Goal: Transaction & Acquisition: Purchase product/service

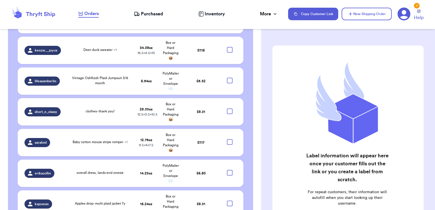
scroll to position [1801, 0]
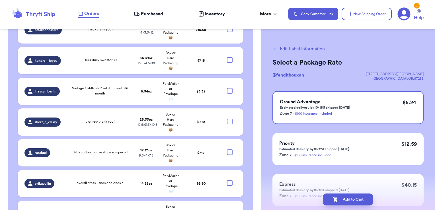
click at [314, 51] on button "Edit Label Information" at bounding box center [298, 49] width 52 height 7
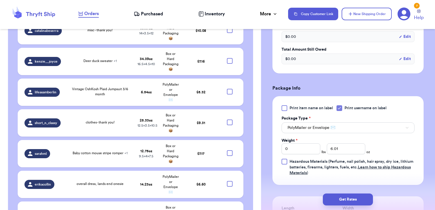
scroll to position [190, 0]
click at [301, 127] on span "PolyMailer or Envelope ✉️" at bounding box center [311, 127] width 48 height 6
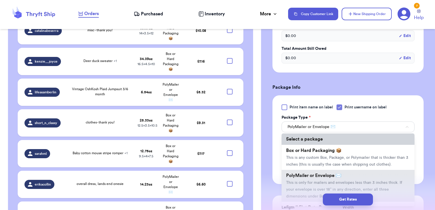
click at [298, 143] on li "Select a package" at bounding box center [347, 138] width 133 height 11
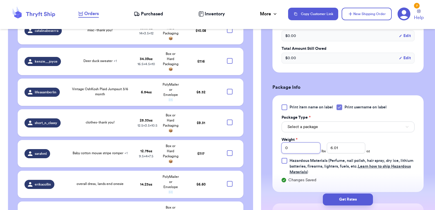
click at [298, 146] on input "0" at bounding box center [300, 148] width 39 height 11
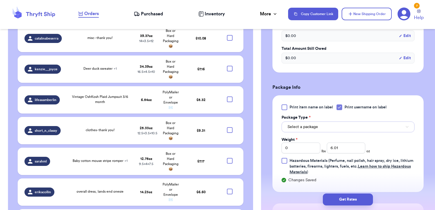
click at [307, 125] on span "Select a package" at bounding box center [302, 127] width 30 height 6
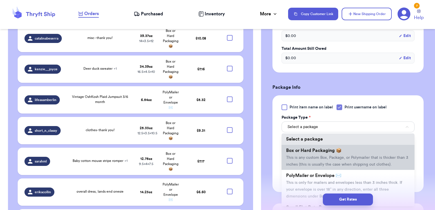
click at [304, 160] on li "Box or Hard Packaging 📦 This is any custom Box, Package, or Polymailer that is …" at bounding box center [347, 157] width 133 height 25
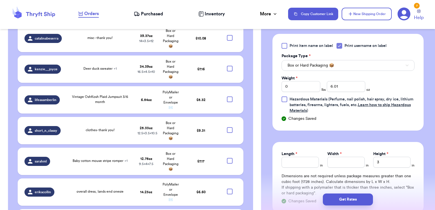
scroll to position [1833, 0]
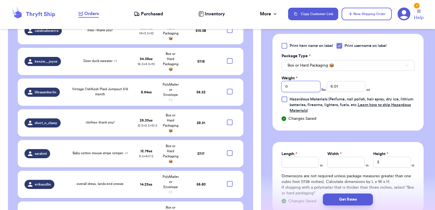
drag, startPoint x: 286, startPoint y: 86, endPoint x: 272, endPoint y: 85, distance: 14.0
click at [272, 85] on div "Shipping Information Delete Label Customer Info Order created: [DATE] 04:47 PM …" at bounding box center [348, 33] width 174 height 500
type input "1"
type input "3.58"
type input "8.5"
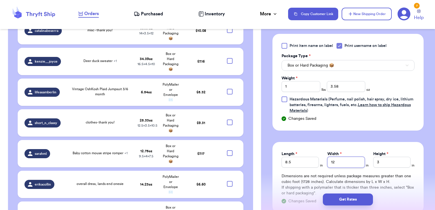
type input "12"
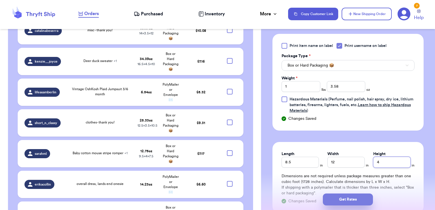
type input "4"
click at [335, 200] on button "Get Rates" at bounding box center [348, 199] width 50 height 12
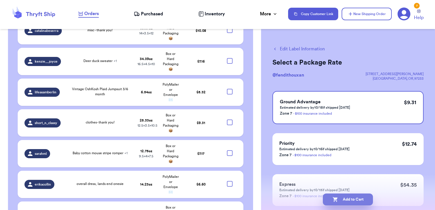
click at [360, 204] on button "Add to Cart" at bounding box center [348, 199] width 50 height 12
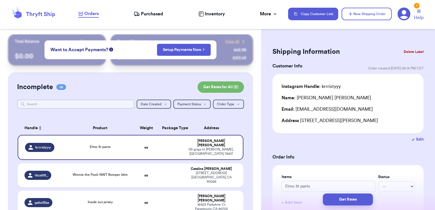
click at [115, 103] on input "text" at bounding box center [75, 104] width 117 height 9
type input "the"
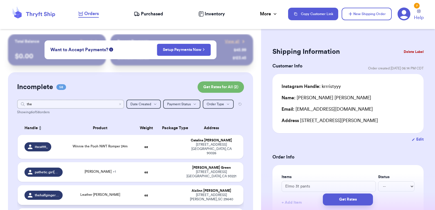
type input "the"
click at [166, 191] on td at bounding box center [170, 195] width 24 height 20
type input "Leather [PERSON_NAME]"
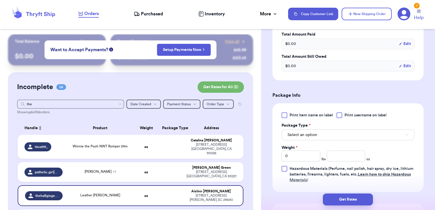
scroll to position [216, 0]
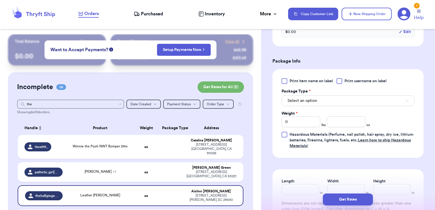
click at [340, 82] on div at bounding box center [339, 81] width 6 height 6
click at [0, 0] on input "Print username on label" at bounding box center [0, 0] width 0 height 0
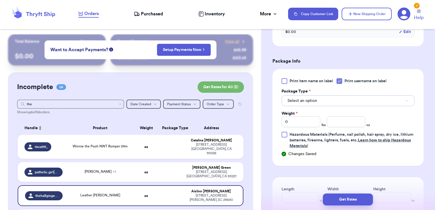
click at [331, 99] on button "Select an option" at bounding box center [347, 100] width 133 height 11
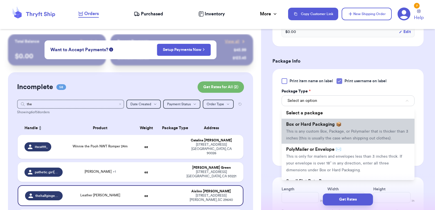
click at [323, 125] on span "Box or Hard Packaging 📦" at bounding box center [313, 124] width 55 height 5
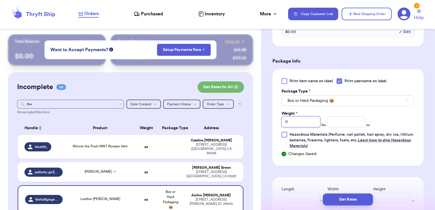
drag, startPoint x: 289, startPoint y: 121, endPoint x: 242, endPoint y: 118, distance: 47.0
click at [242, 118] on div "Customer Link New Order Total Balance Payout $ 0.00 Recent Payments View all @ …" at bounding box center [217, 105] width 435 height 210
type input "1"
click at [345, 117] on input "4.16" at bounding box center [346, 121] width 39 height 11
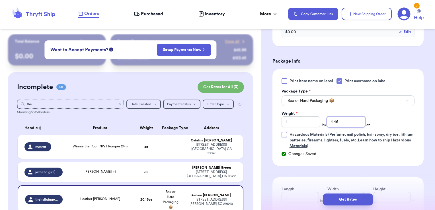
type input "4.46"
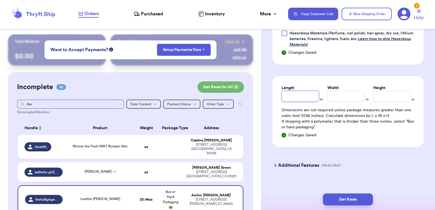
scroll to position [318, 0]
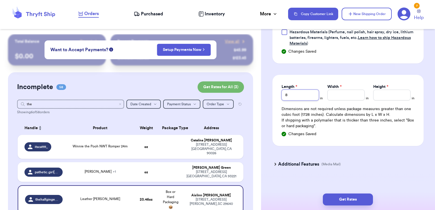
type input "8"
type input "12"
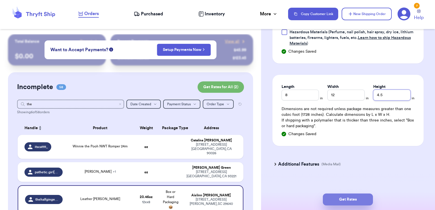
type input "4.5"
click at [363, 203] on button "Get Rates" at bounding box center [348, 199] width 50 height 12
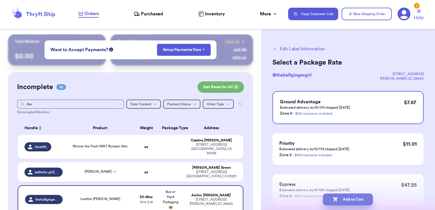
click at [370, 200] on button "Add to Cart" at bounding box center [348, 199] width 50 height 12
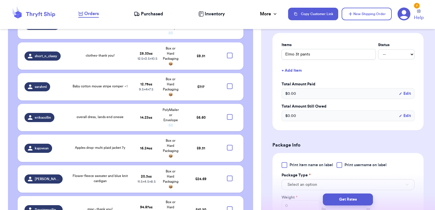
scroll to position [530, 0]
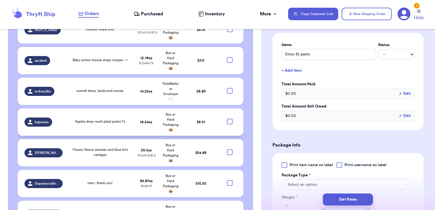
click at [105, 110] on td "Apples drop- multi plaid jacket 7y" at bounding box center [100, 121] width 68 height 27
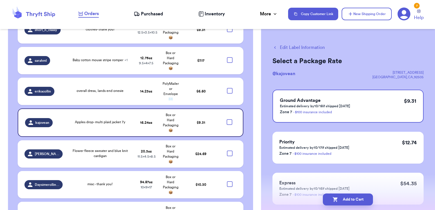
scroll to position [1, 0]
click at [291, 46] on button "Edit Label Information" at bounding box center [298, 47] width 52 height 7
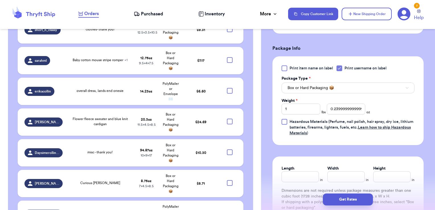
scroll to position [236, 0]
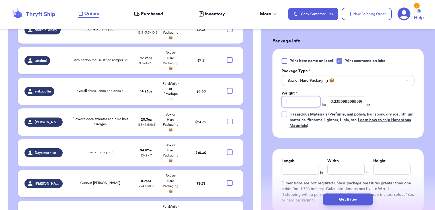
drag, startPoint x: 289, startPoint y: 95, endPoint x: 257, endPoint y: 96, distance: 31.9
click at [257, 96] on div "Customer Link New Order Total Balance Payout $ 0.00 Recent Payments View all @ …" at bounding box center [217, 105] width 435 height 210
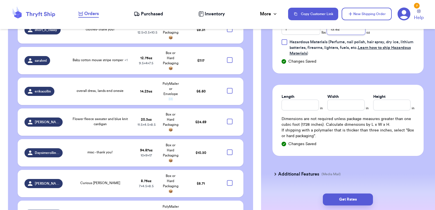
scroll to position [317, 0]
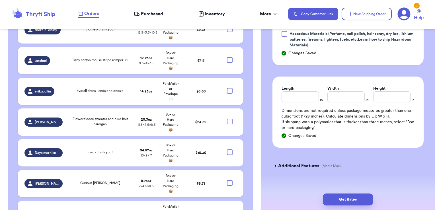
type input "13.82"
type input "9.5"
type input "11.5"
type input "4.5"
click at [342, 205] on button "Get Rates" at bounding box center [348, 199] width 50 height 12
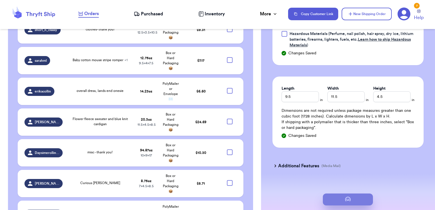
scroll to position [0, 0]
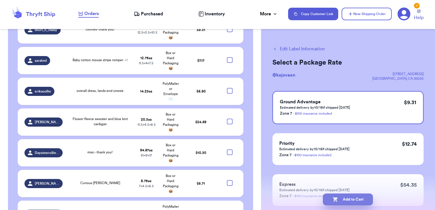
click at [365, 200] on button "Add to Cart" at bounding box center [348, 199] width 50 height 12
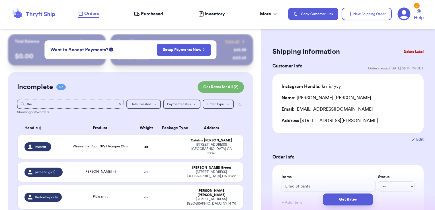
click at [118, 103] on icon "Clear search" at bounding box center [119, 103] width 3 height 3
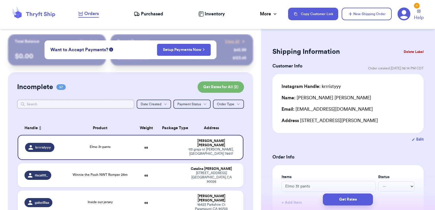
click at [100, 102] on input "text" at bounding box center [75, 104] width 117 height 9
type input "ar"
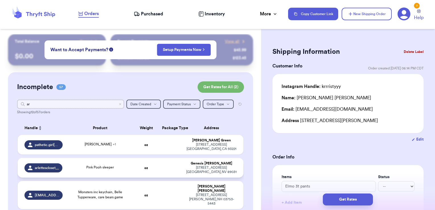
type input "ar"
click at [112, 175] on td "Pink Pooh sleeper" at bounding box center [100, 168] width 68 height 20
type input "Pink Pooh sleeper"
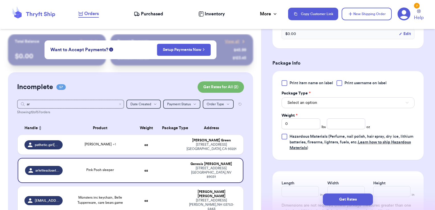
scroll to position [214, 0]
click at [345, 84] on span "Print username on label" at bounding box center [365, 83] width 42 height 6
click at [0, 0] on input "Print username on label" at bounding box center [0, 0] width 0 height 0
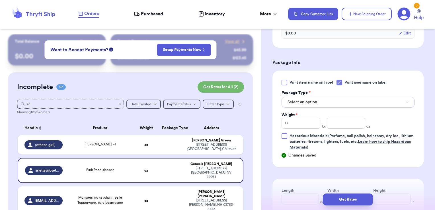
click at [335, 102] on button "Select an option" at bounding box center [347, 102] width 133 height 11
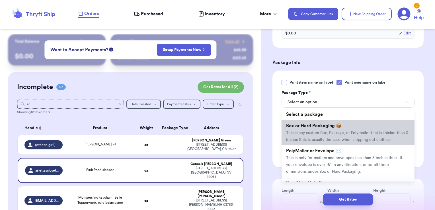
click at [326, 122] on li "Box or Hard Packaging 📦 This is any custom Box, Package, or Polymailer that is …" at bounding box center [347, 132] width 133 height 25
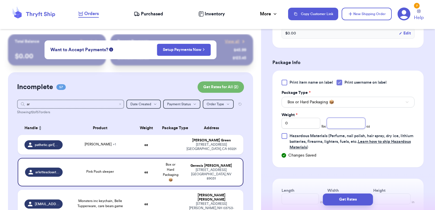
click at [329, 122] on input "number" at bounding box center [346, 123] width 39 height 11
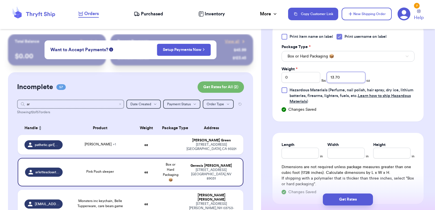
type input "13.70"
type input "6.5"
type input "12"
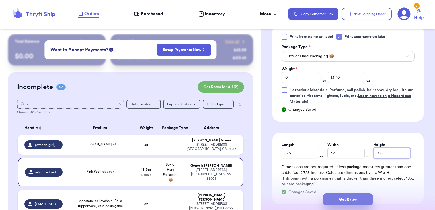
type input "3.5"
click at [335, 198] on button "Get Rates" at bounding box center [348, 199] width 50 height 12
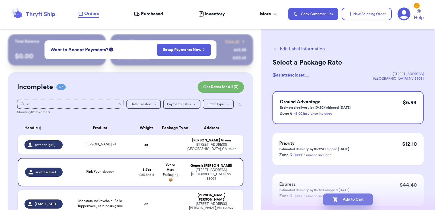
click at [364, 201] on button "Add to Cart" at bounding box center [348, 199] width 50 height 12
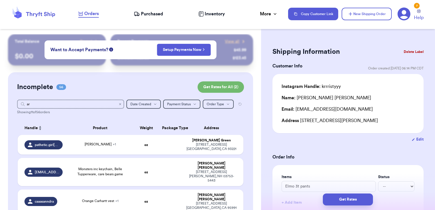
click at [118, 105] on icon "Clear search" at bounding box center [119, 103] width 3 height 3
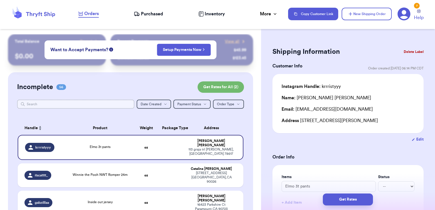
click at [81, 106] on input "text" at bounding box center [75, 104] width 117 height 9
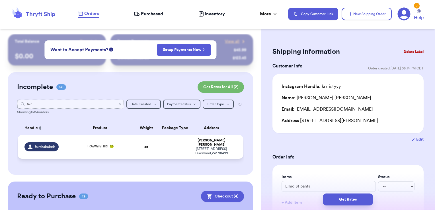
type input "fair"
click at [183, 150] on td "[PERSON_NAME] [STREET_ADDRESS]" at bounding box center [213, 147] width 61 height 24
type input "FRAWG SHIRT 🐸"
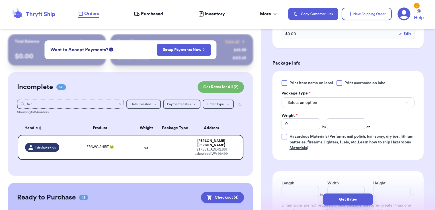
scroll to position [214, 0]
click at [341, 82] on div at bounding box center [339, 83] width 6 height 6
click at [0, 0] on input "Print username on label" at bounding box center [0, 0] width 0 height 0
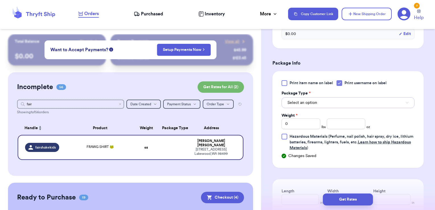
click at [335, 98] on button "Select an option" at bounding box center [347, 102] width 133 height 11
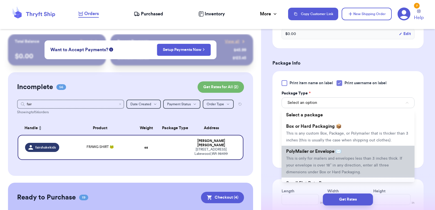
click at [308, 160] on li "PolyMailer or Envelope ✉️ This is only for mailers and envelopes less than 3 in…" at bounding box center [347, 162] width 133 height 32
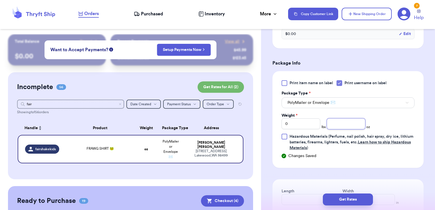
click at [343, 120] on input "number" at bounding box center [346, 123] width 39 height 11
type input "3.42"
click at [345, 197] on button "Get Rates" at bounding box center [348, 199] width 50 height 12
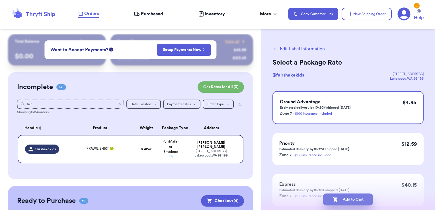
click at [364, 199] on button "Add to Cart" at bounding box center [348, 199] width 50 height 12
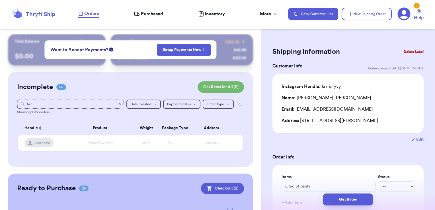
click at [118, 104] on icon "Clear search" at bounding box center [119, 103] width 3 height 3
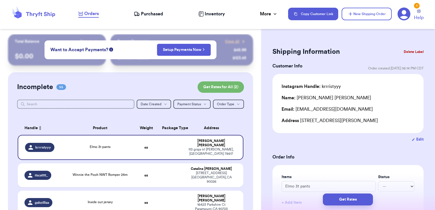
click at [77, 102] on input "text" at bounding box center [75, 104] width 117 height 9
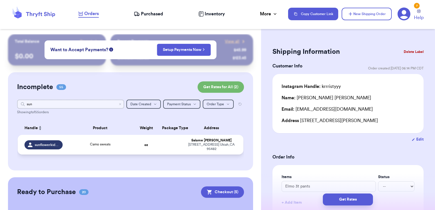
type input "sun"
click at [172, 149] on td at bounding box center [170, 145] width 24 height 20
type input "Camo sweats"
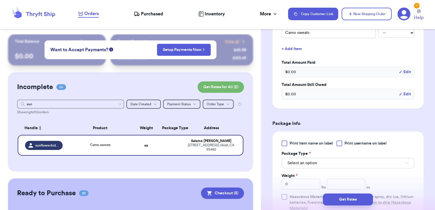
scroll to position [162, 0]
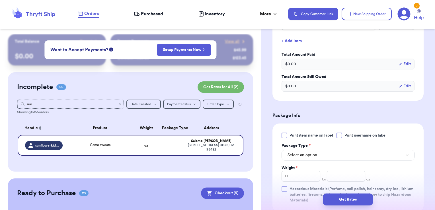
click at [358, 136] on span "Print username on label" at bounding box center [365, 136] width 42 height 6
click at [0, 0] on input "Print username on label" at bounding box center [0, 0] width 0 height 0
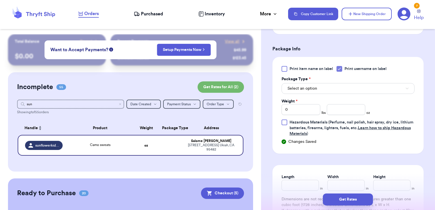
scroll to position [229, 0]
click at [326, 81] on div "Select an option" at bounding box center [347, 87] width 133 height 12
click at [322, 86] on button "Select an option" at bounding box center [347, 87] width 133 height 11
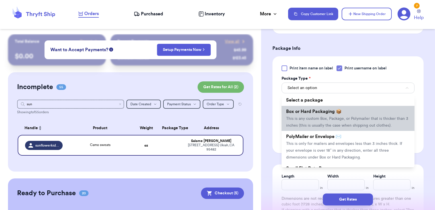
click at [309, 111] on span "Box or Hard Packaging 📦" at bounding box center [313, 111] width 55 height 5
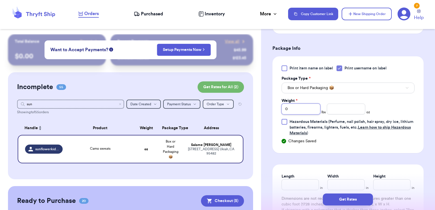
drag, startPoint x: 296, startPoint y: 107, endPoint x: 224, endPoint y: 102, distance: 72.4
click at [224, 102] on div "Customer Link New Order Total Balance Payout $ 0.00 Recent Payments View all @ …" at bounding box center [217, 105] width 435 height 210
type input "2"
type input "5.07"
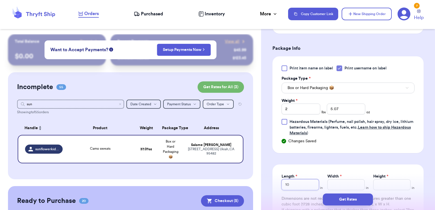
type input "10"
type input "11.5"
type input "4"
click at [342, 196] on button "Get Rates" at bounding box center [348, 199] width 50 height 12
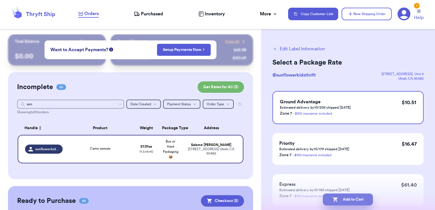
click at [370, 199] on button "Add to Cart" at bounding box center [348, 199] width 50 height 12
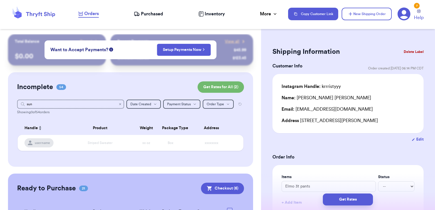
click at [118, 105] on icon "Clear search" at bounding box center [119, 103] width 3 height 3
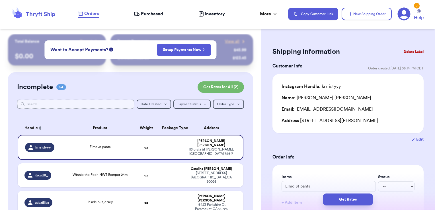
click at [66, 103] on input "text" at bounding box center [75, 104] width 117 height 9
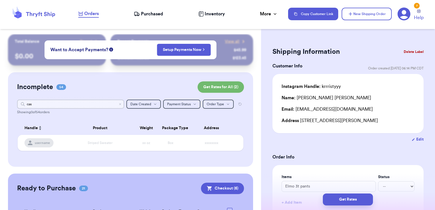
type input "ca"
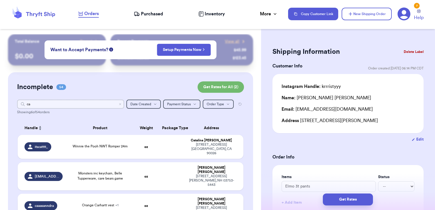
type input "ca"
click at [158, 194] on td at bounding box center [170, 206] width 24 height 24
type input "Orange Carhartt vest"
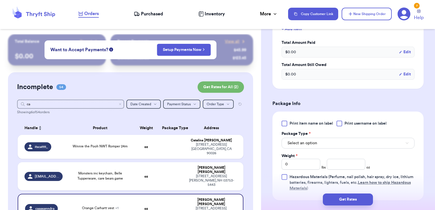
scroll to position [193, 0]
click at [338, 123] on div at bounding box center [339, 123] width 6 height 6
click at [0, 0] on input "Print username on label" at bounding box center [0, 0] width 0 height 0
click at [322, 145] on button "Select an option" at bounding box center [347, 142] width 133 height 11
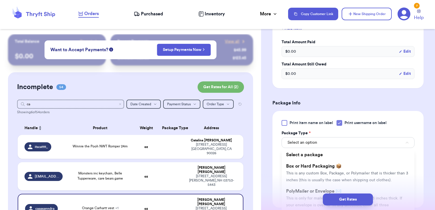
click at [308, 196] on div "Get Rates" at bounding box center [347, 199] width 165 height 12
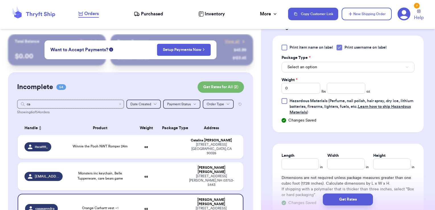
scroll to position [269, 0]
click at [312, 69] on button "Select an option" at bounding box center [347, 66] width 133 height 11
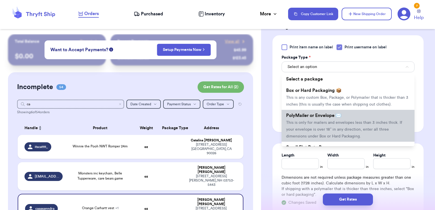
click at [302, 135] on span "This is only for mailers and envelopes less than 3 inches thick. If your envelo…" at bounding box center [344, 130] width 116 height 18
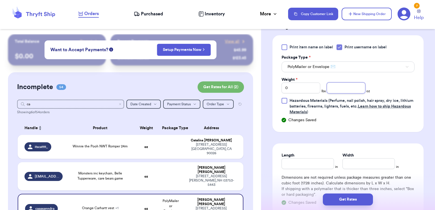
click at [349, 88] on input "number" at bounding box center [346, 87] width 39 height 11
type input "3.39"
click at [353, 199] on button "Get Rates" at bounding box center [348, 199] width 50 height 12
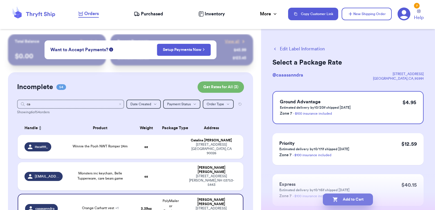
click at [352, 199] on button "Add to Cart" at bounding box center [348, 199] width 50 height 12
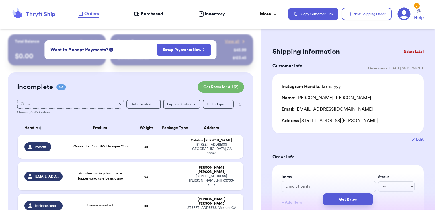
click at [119, 104] on icon "Clear search" at bounding box center [120, 104] width 2 height 2
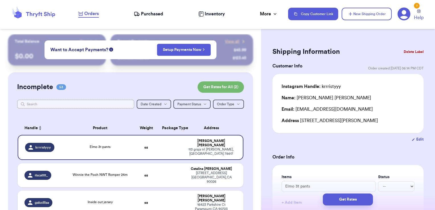
click at [116, 104] on input "text" at bounding box center [75, 104] width 117 height 9
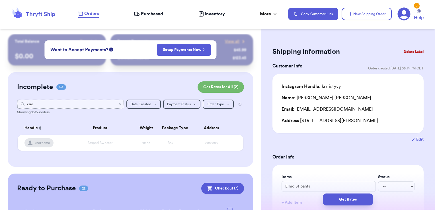
type input "kar"
type input "k"
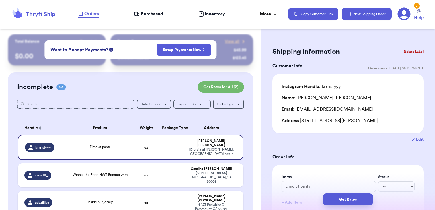
click at [380, 16] on button "New Shipping Order" at bounding box center [366, 14] width 50 height 13
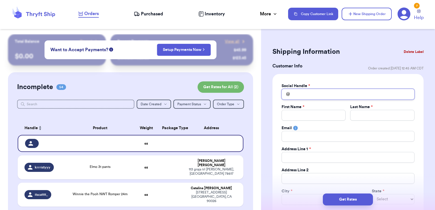
click at [325, 91] on input "Total Amount Paid" at bounding box center [347, 94] width 133 height 11
type input "k"
type input "ka"
type input "kar"
type input "kare"
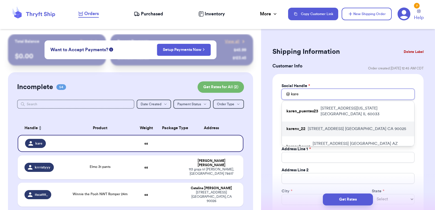
type input "kare"
click at [318, 126] on p "[STREET_ADDRESS]" at bounding box center [356, 129] width 98 height 6
type input "karenv_22"
type input "[PERSON_NAME]"
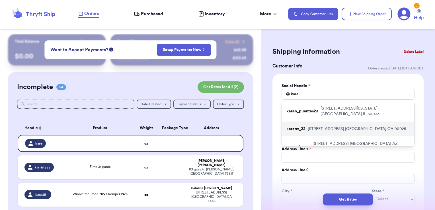
type input "[PERSON_NAME][EMAIL_ADDRESS][DOMAIN_NAME]"
type input "[STREET_ADDRESS]"
type input "Suite 460"
type input "[GEOGRAPHIC_DATA]"
select select "CA"
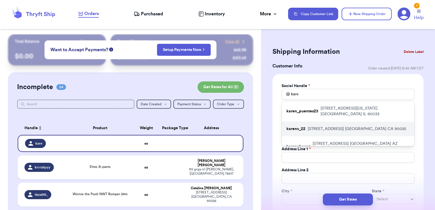
type input "90025"
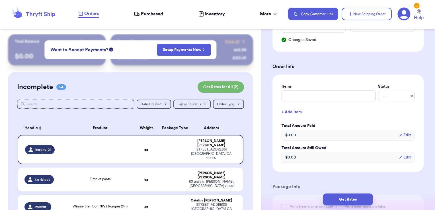
scroll to position [218, 0]
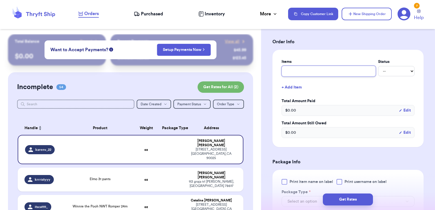
click at [309, 75] on input "text" at bounding box center [328, 71] width 94 height 11
type input "clothes- thank you!"
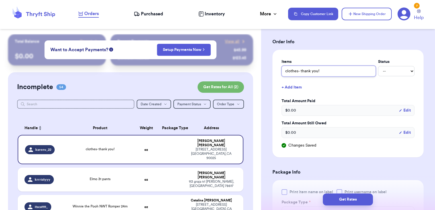
scroll to position [290, 0]
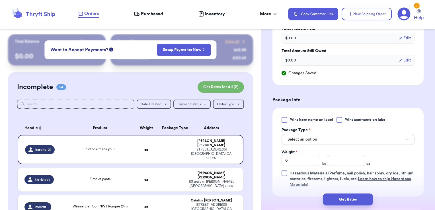
click at [337, 121] on div "Print item name on label Print username on label Package Type * Select an optio…" at bounding box center [347, 152] width 133 height 71
click at [339, 121] on div at bounding box center [339, 120] width 6 height 6
click at [0, 0] on input "Print username on label" at bounding box center [0, 0] width 0 height 0
click at [333, 135] on button "Select an option" at bounding box center [347, 139] width 133 height 11
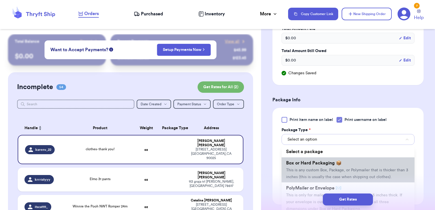
scroll to position [23, 0]
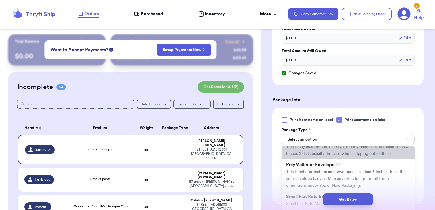
click at [314, 167] on span "PolyMailer or Envelope ✉️" at bounding box center [313, 164] width 55 height 5
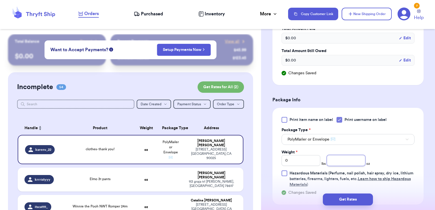
click at [335, 158] on input "number" at bounding box center [346, 160] width 39 height 11
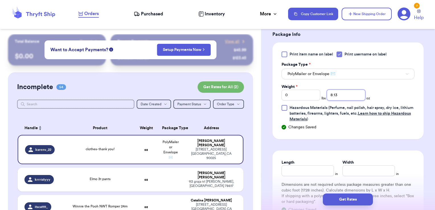
scroll to position [361, 0]
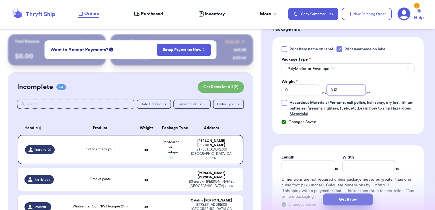
type input "8.13"
click at [360, 200] on button "Get Rates" at bounding box center [348, 199] width 50 height 12
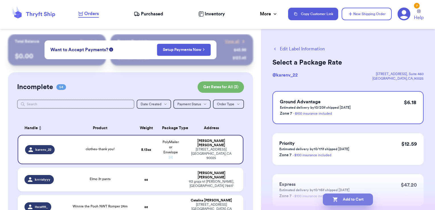
click at [364, 201] on button "Add to Cart" at bounding box center [348, 199] width 50 height 12
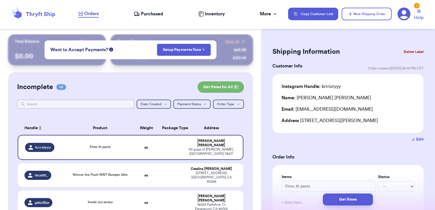
click at [90, 102] on input "text" at bounding box center [75, 104] width 117 height 9
type input "sup"
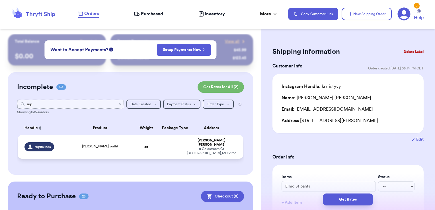
type input "sup"
click at [158, 142] on td at bounding box center [170, 147] width 24 height 24
type input "[PERSON_NAME] outfit"
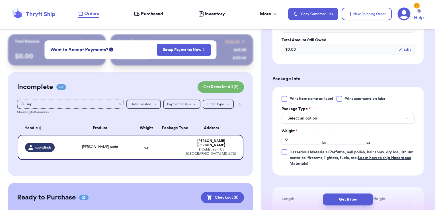
scroll to position [199, 0]
click at [357, 98] on span "Print username on label" at bounding box center [365, 98] width 42 height 6
click at [0, 0] on input "Print username on label" at bounding box center [0, 0] width 0 height 0
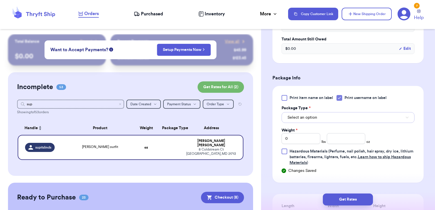
click at [344, 116] on button "Select an option" at bounding box center [347, 117] width 133 height 11
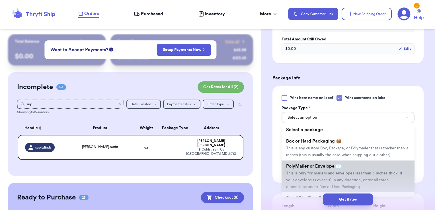
click at [324, 168] on span "PolyMailer or Envelope ✉️" at bounding box center [313, 166] width 55 height 5
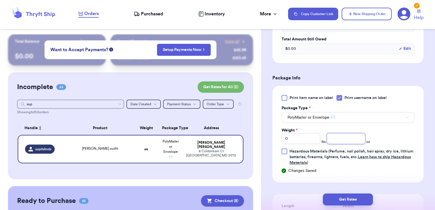
click at [343, 138] on input "number" at bounding box center [346, 138] width 39 height 11
type input "15.43"
click at [362, 196] on button "Get Rates" at bounding box center [348, 199] width 50 height 12
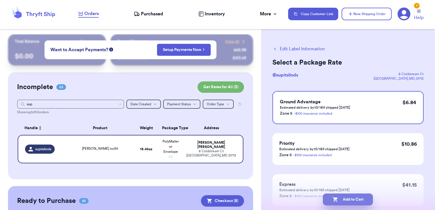
click at [338, 199] on button "Add to Cart" at bounding box center [348, 199] width 50 height 12
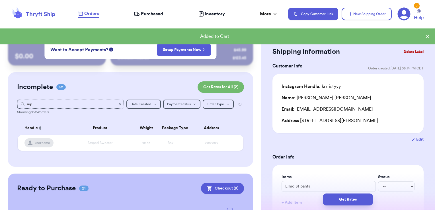
click at [118, 106] on icon "Clear search" at bounding box center [119, 103] width 3 height 3
